Goal: Transaction & Acquisition: Obtain resource

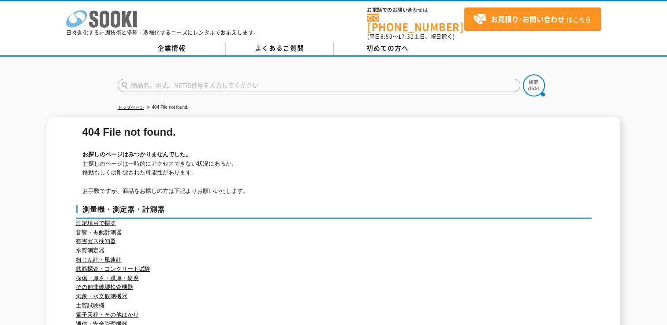
click at [98, 15] on icon at bounding box center [93, 19] width 9 height 17
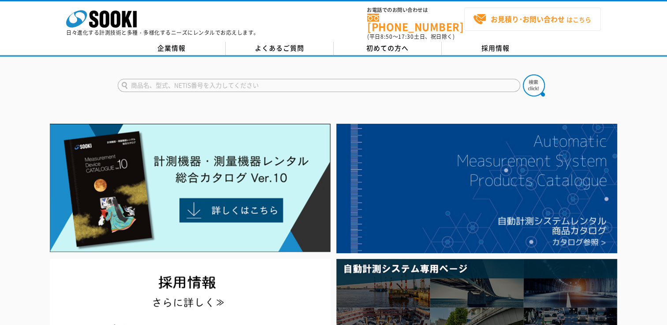
click at [507, 24] on span "お見積り･お問い合わせ はこちら" at bounding box center [532, 19] width 118 height 13
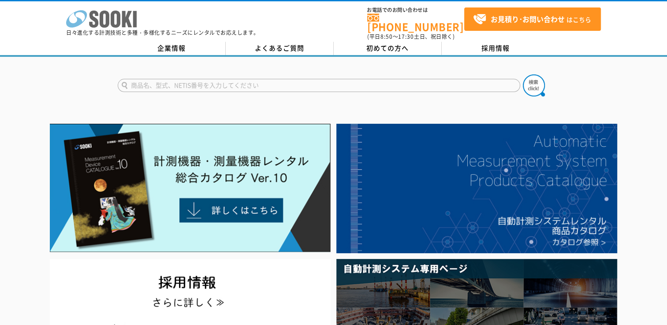
click at [117, 19] on icon at bounding box center [116, 19] width 10 height 17
click at [156, 79] on input "text" at bounding box center [319, 85] width 402 height 13
type input "r"
type input "レンタル"
click at [523, 74] on button at bounding box center [534, 85] width 22 height 22
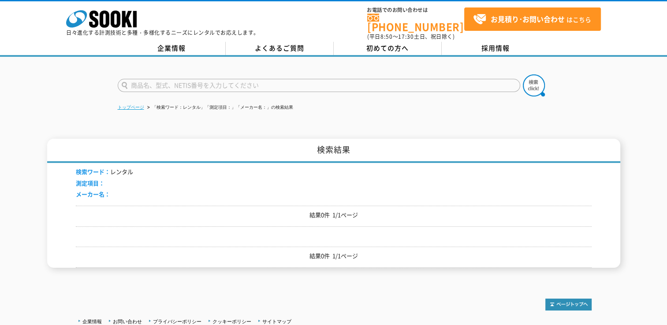
click at [130, 105] on link "トップページ" at bounding box center [131, 107] width 26 height 5
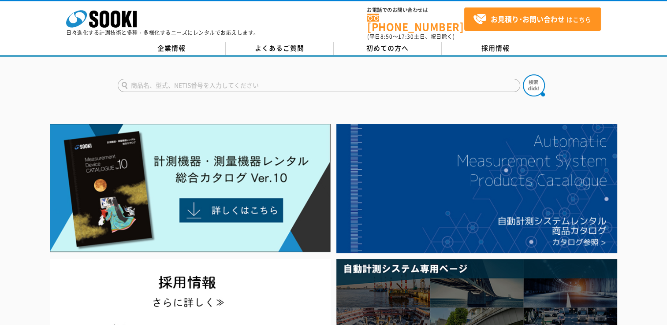
click at [198, 82] on input "text" at bounding box center [319, 85] width 402 height 13
type input "NP-2000B"
click at [526, 81] on img at bounding box center [534, 85] width 22 height 22
